Goal: Task Accomplishment & Management: Complete application form

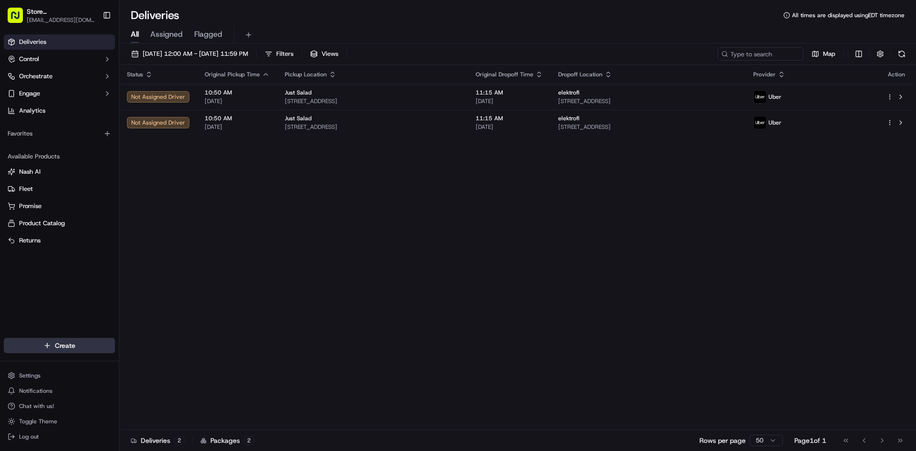
click at [80, 343] on html "Store [GEOGRAPHIC_DATA], [GEOGRAPHIC_DATA] (Just Salad) [EMAIL_ADDRESS][DOMAIN_…" at bounding box center [458, 225] width 916 height 451
click at [145, 369] on link "Delivery" at bounding box center [172, 363] width 106 height 17
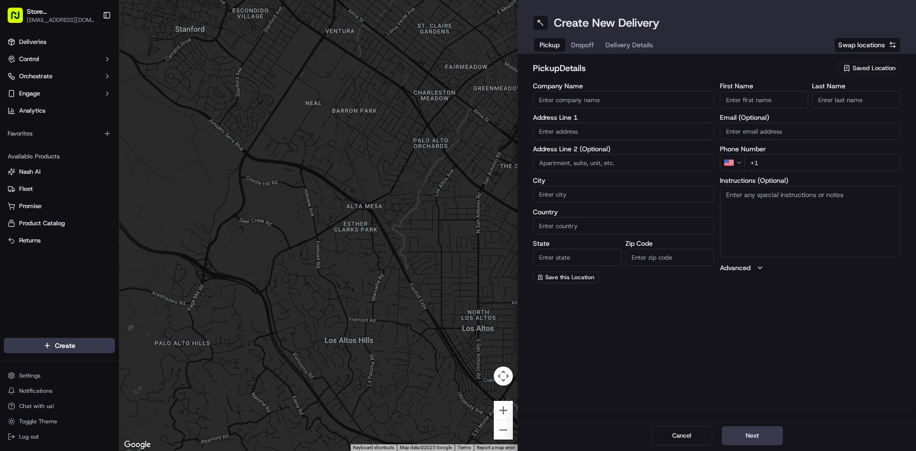
click at [545, 106] on input "Company Name" at bounding box center [623, 99] width 181 height 17
type input "Just Salad Franklin"
type input "[STREET_ADDRESS]"
type input "[GEOGRAPHIC_DATA]"
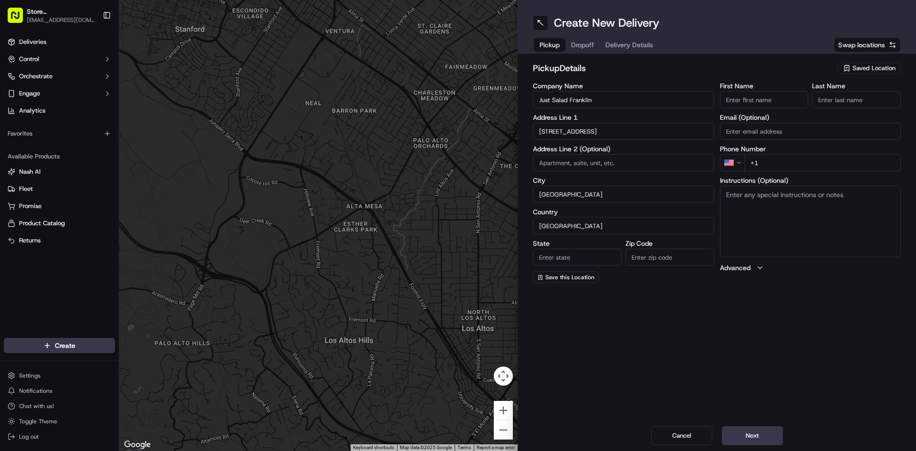
type input "MA"
type input "02110"
type input "Abygaelle"
type input "Bissereth"
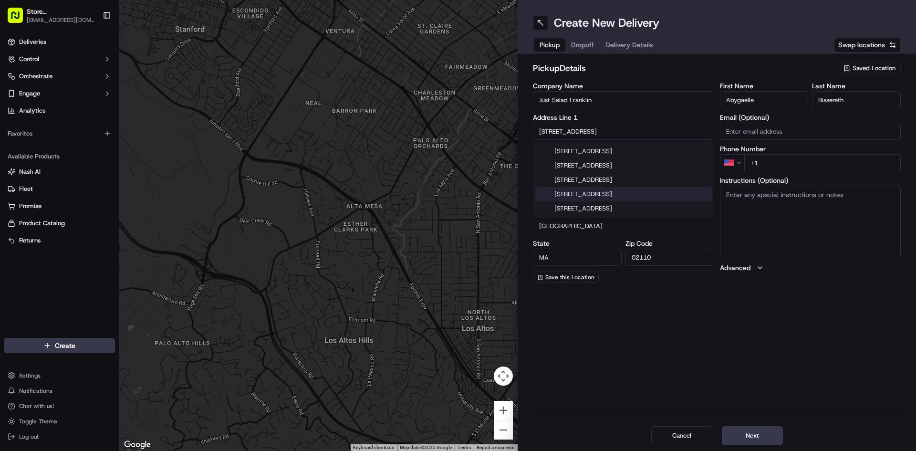
click at [733, 377] on div "Create New Delivery Pickup Dropoff Delivery Details Swap locations pickup Detai…" at bounding box center [717, 225] width 398 height 451
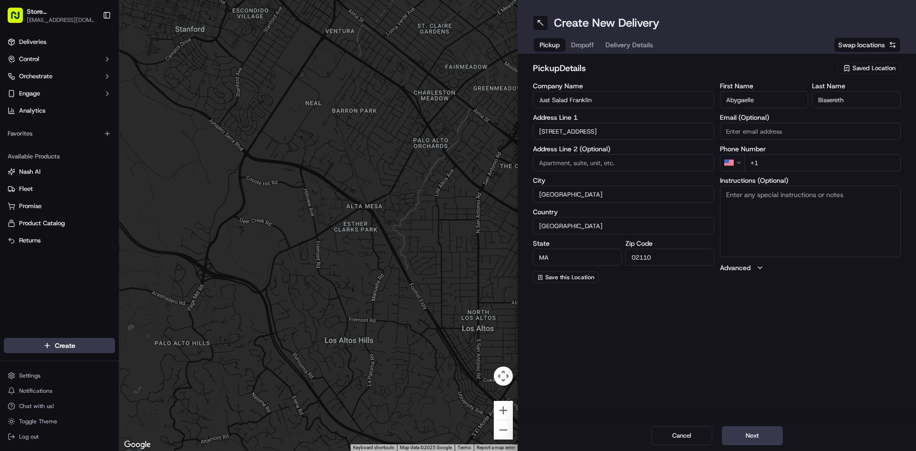
click at [597, 136] on input "[STREET_ADDRESS]" at bounding box center [623, 131] width 181 height 17
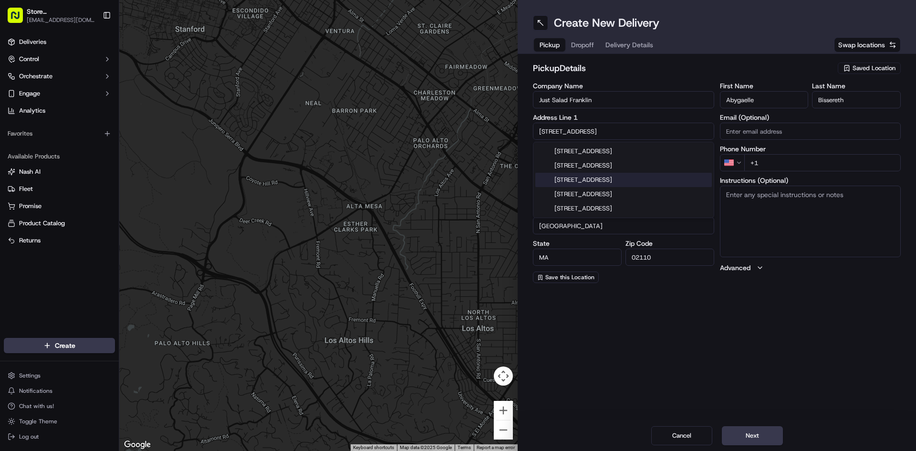
click at [629, 178] on div "[STREET_ADDRESS]" at bounding box center [623, 180] width 177 height 14
type input "[STREET_ADDRESS]"
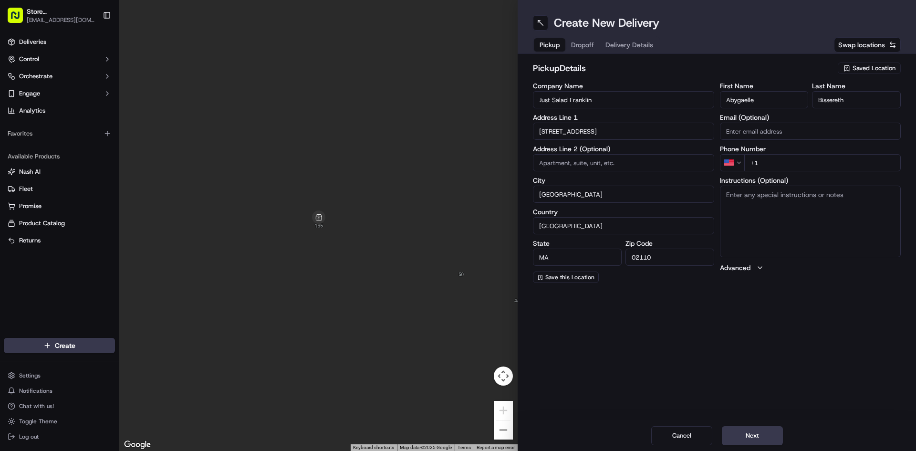
click at [775, 177] on label "Instructions (Optional)" at bounding box center [810, 180] width 181 height 7
click at [775, 186] on textarea "Instructions (Optional)" at bounding box center [810, 222] width 181 height 72
click at [776, 166] on input "+1" at bounding box center [822, 162] width 157 height 17
type input "[PHONE_NUMBER]"
click at [754, 438] on button "Next" at bounding box center [752, 435] width 61 height 19
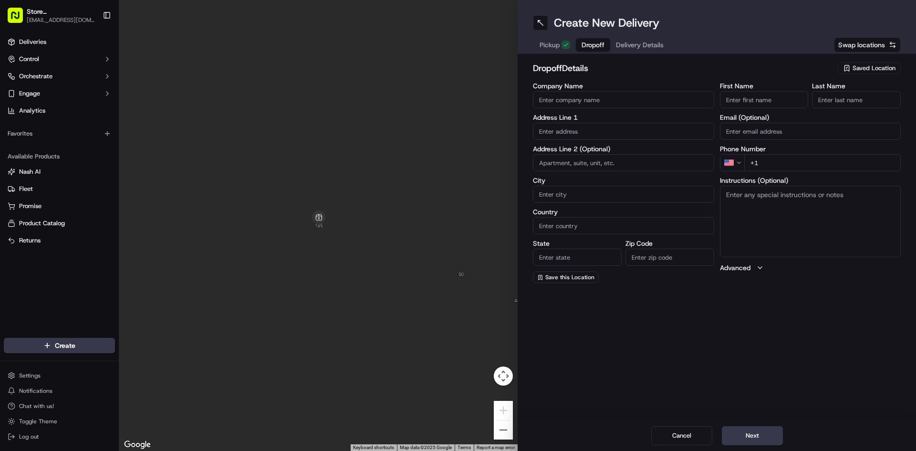
click at [733, 105] on input "First Name" at bounding box center [764, 99] width 89 height 17
click at [598, 102] on input "Company Name" at bounding box center [623, 99] width 181 height 17
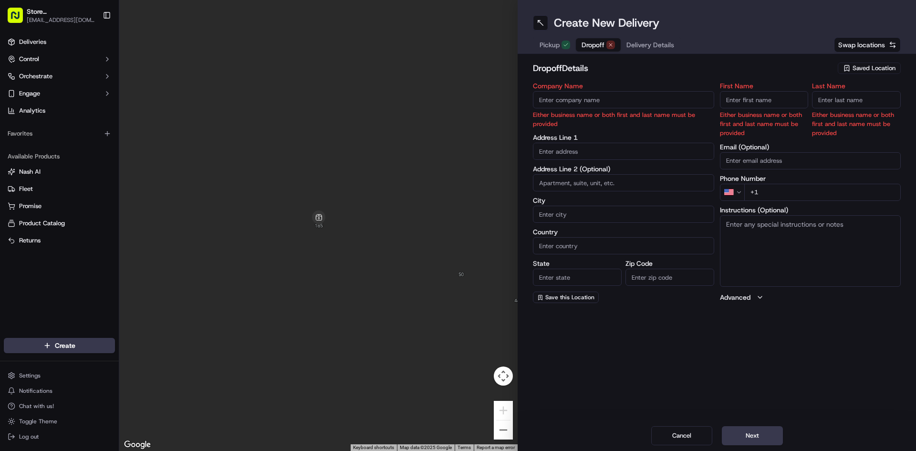
type input "Just Salad"
type input "[STREET_ADDRESS]"
type input "[GEOGRAPHIC_DATA]"
type input "MA"
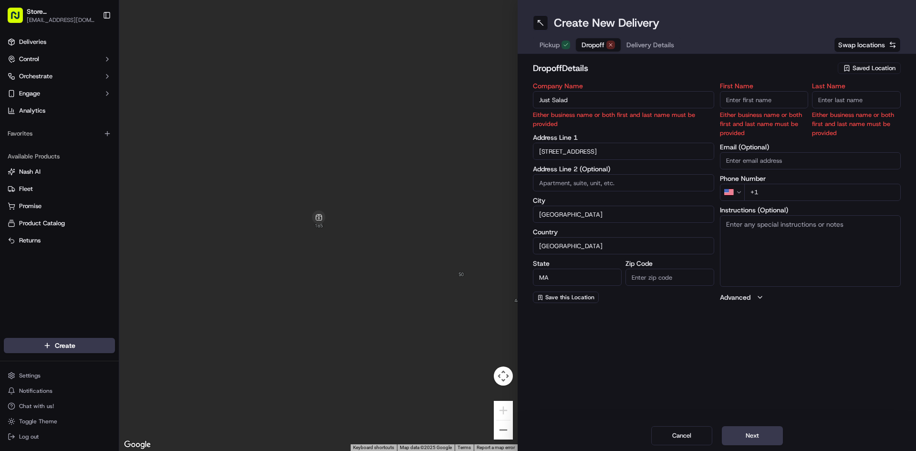
type input "02210"
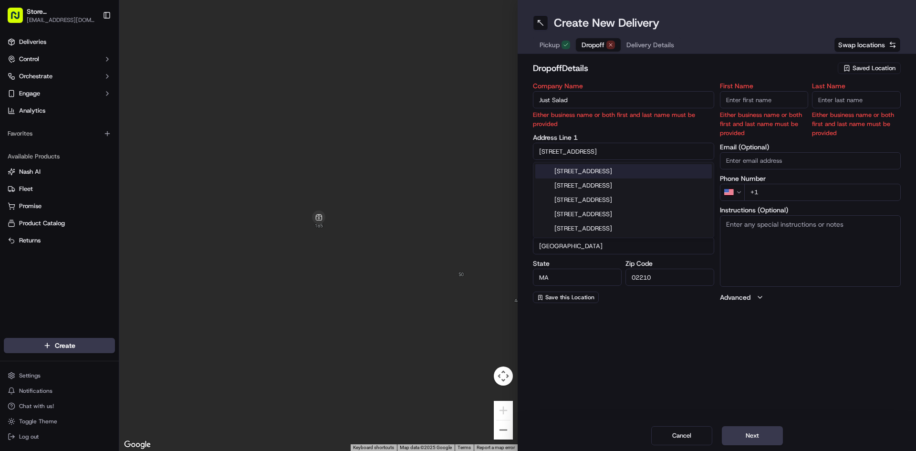
click at [623, 168] on div "[STREET_ADDRESS]" at bounding box center [623, 171] width 177 height 14
type input "[STREET_ADDRESS]"
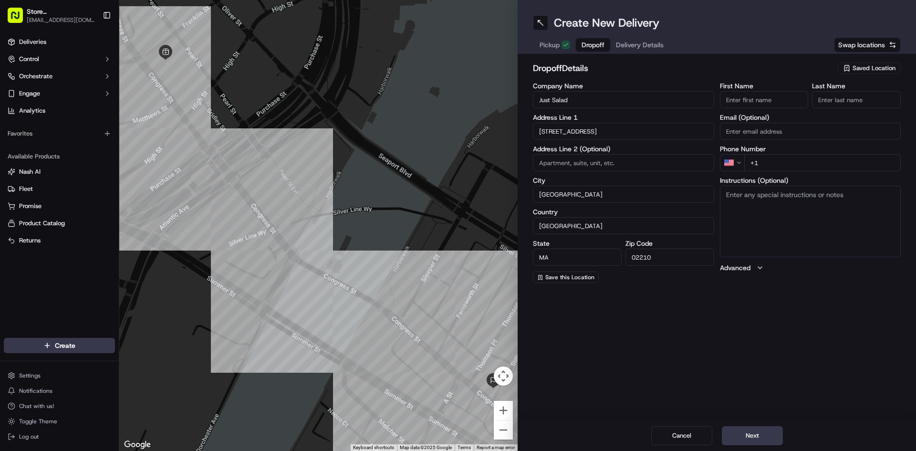
click at [808, 171] on input "+1" at bounding box center [822, 162] width 157 height 17
type input "[PHONE_NUMBER]"
click at [725, 99] on input "First Name" at bounding box center [764, 99] width 89 height 17
type input "[PERSON_NAME]"
click at [826, 101] on input "Last Name" at bounding box center [856, 99] width 89 height 17
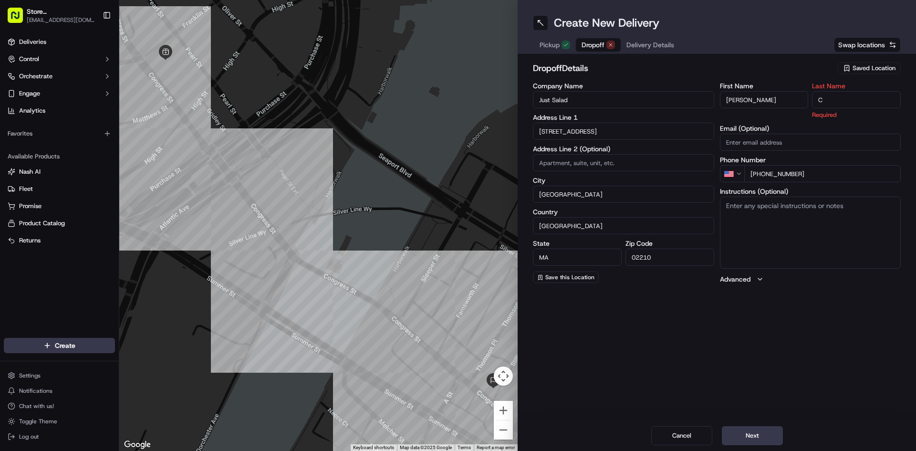
type input "C"
click at [718, 408] on div "Create New Delivery Pickup Dropoff Delivery Details Swap locations dropoff Deta…" at bounding box center [717, 225] width 398 height 451
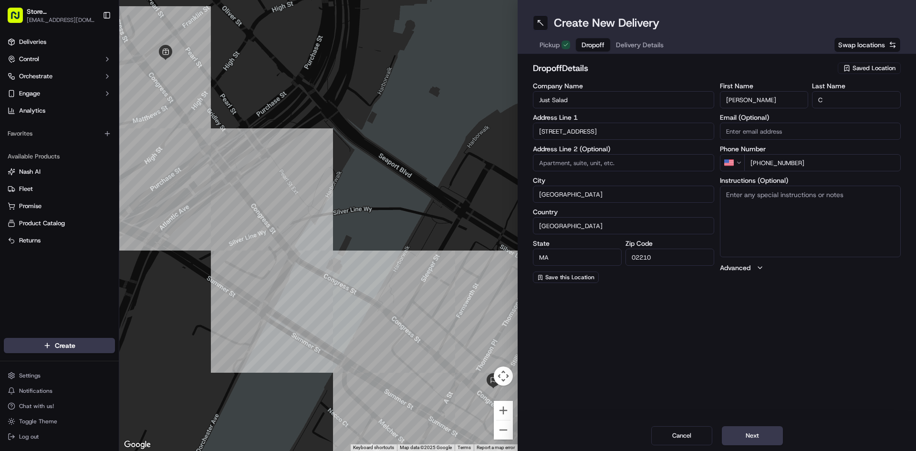
click at [734, 448] on div "Cancel Next" at bounding box center [717, 435] width 398 height 31
click at [757, 438] on button "Next" at bounding box center [752, 435] width 61 height 19
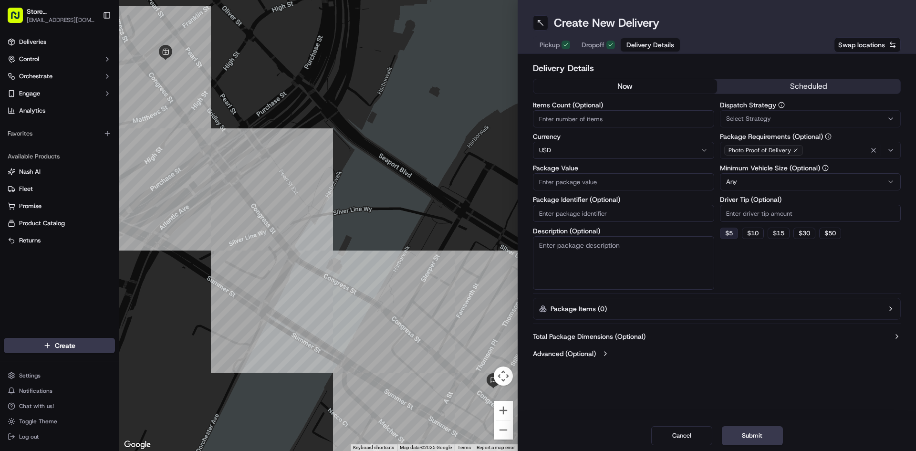
click at [727, 232] on button "$ 5" at bounding box center [729, 233] width 18 height 11
type input "5"
click at [569, 181] on input "Package Value" at bounding box center [623, 181] width 181 height 17
type input "15"
click at [758, 440] on button "Submit" at bounding box center [752, 435] width 61 height 19
